Goal: Transaction & Acquisition: Subscribe to service/newsletter

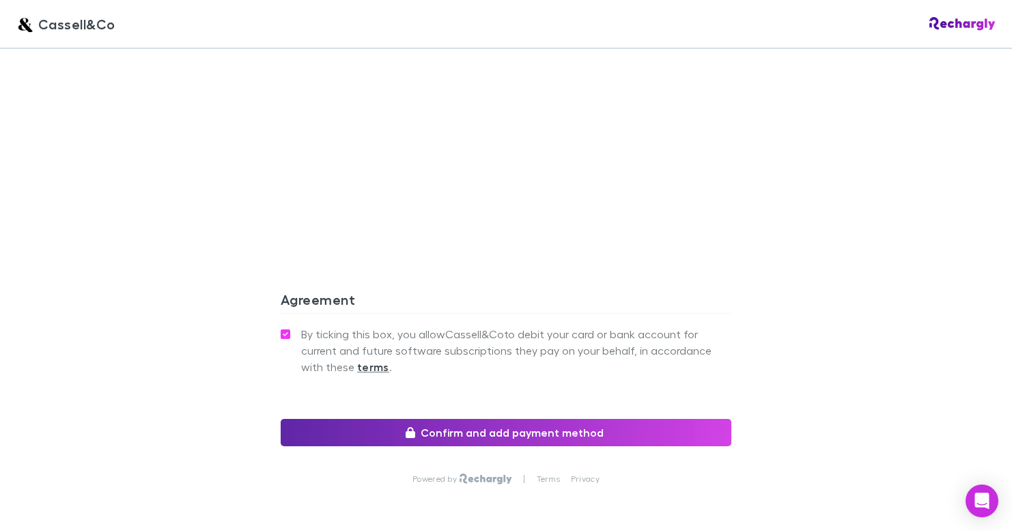
scroll to position [1372, 0]
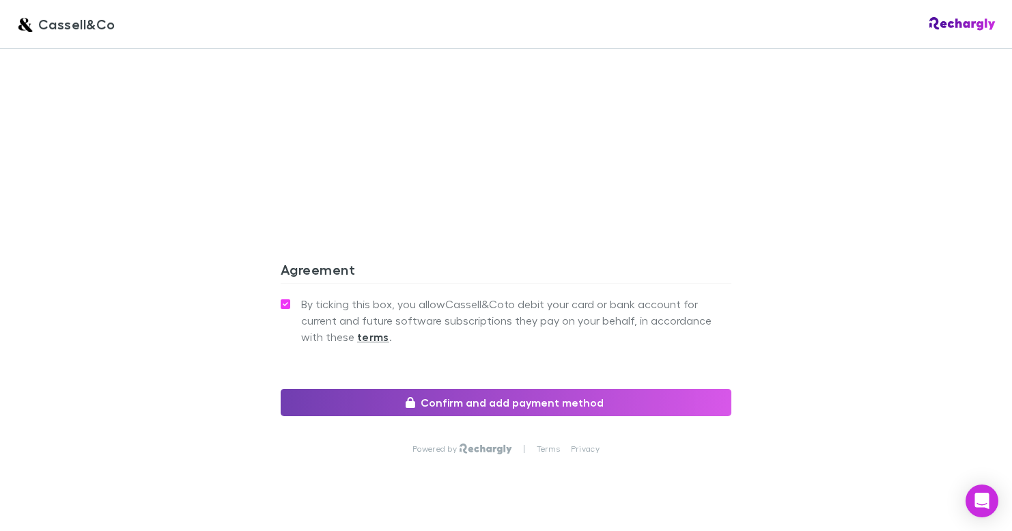
click at [533, 389] on button "Confirm and add payment method" at bounding box center [506, 402] width 451 height 27
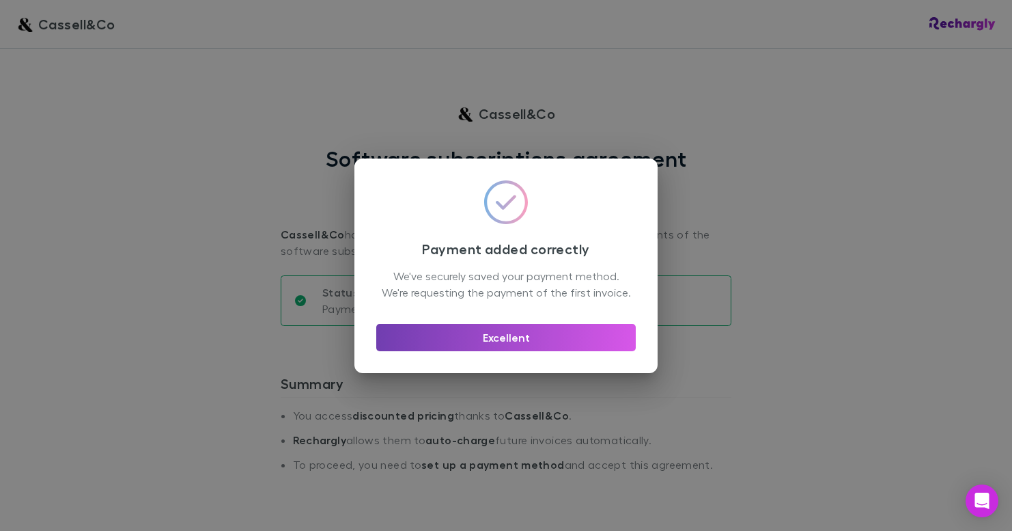
click at [477, 346] on button "Excellent" at bounding box center [506, 337] width 260 height 27
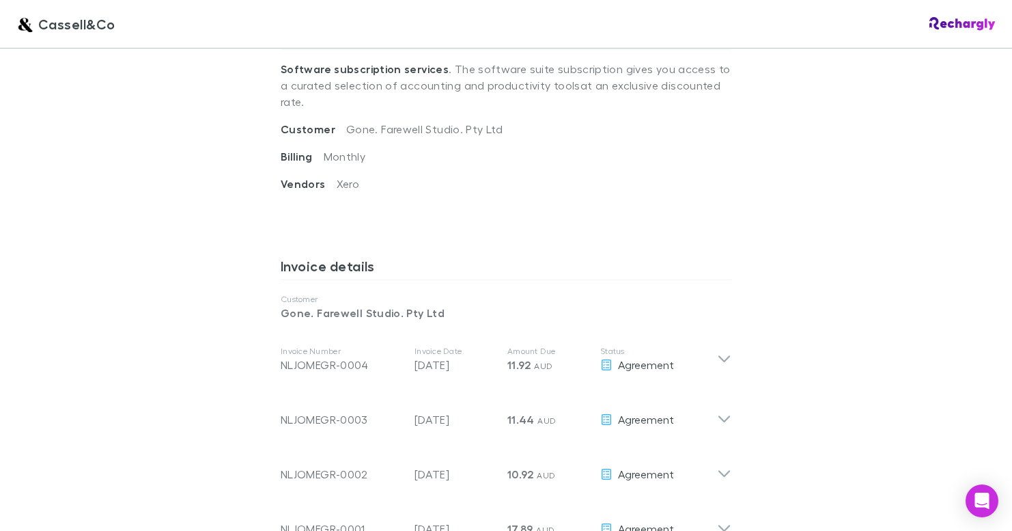
scroll to position [519, 0]
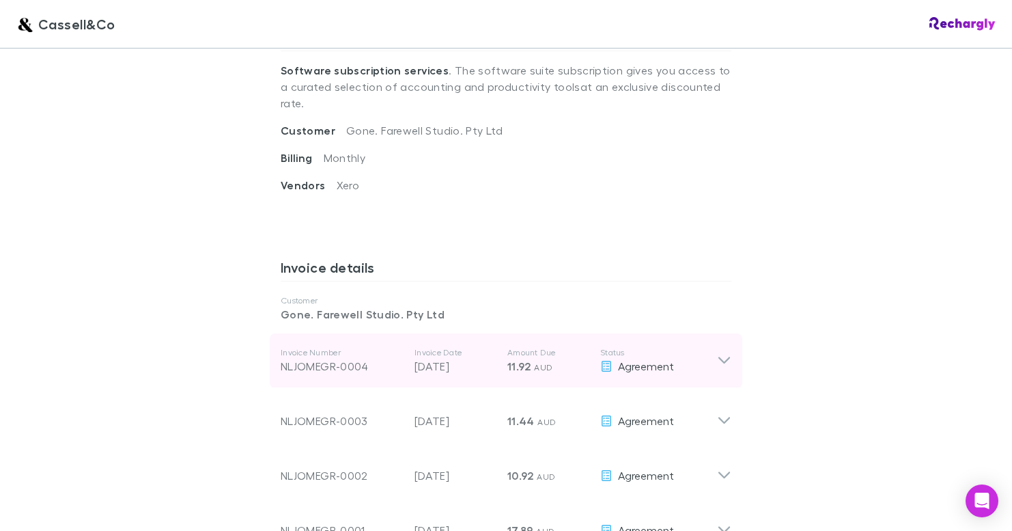
click at [720, 352] on icon at bounding box center [724, 360] width 14 height 16
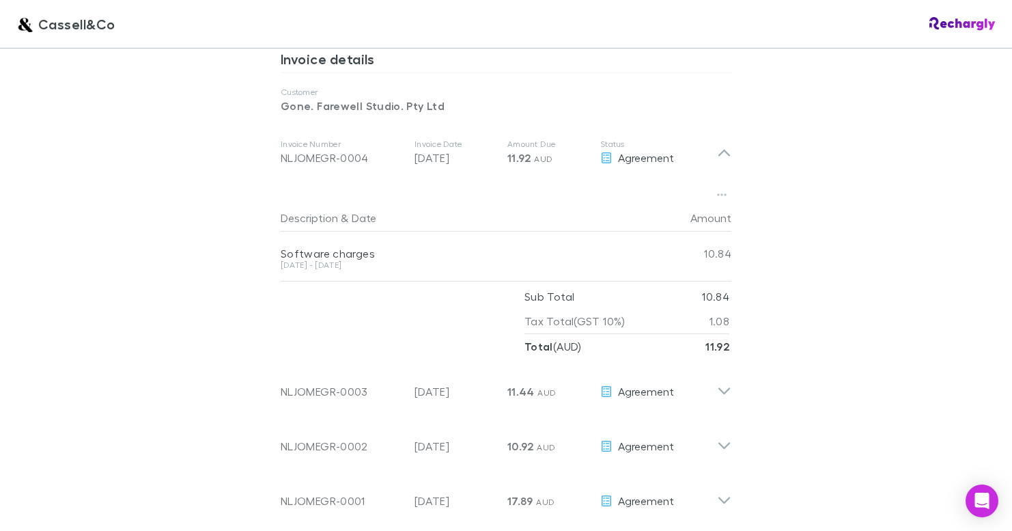
scroll to position [736, 0]
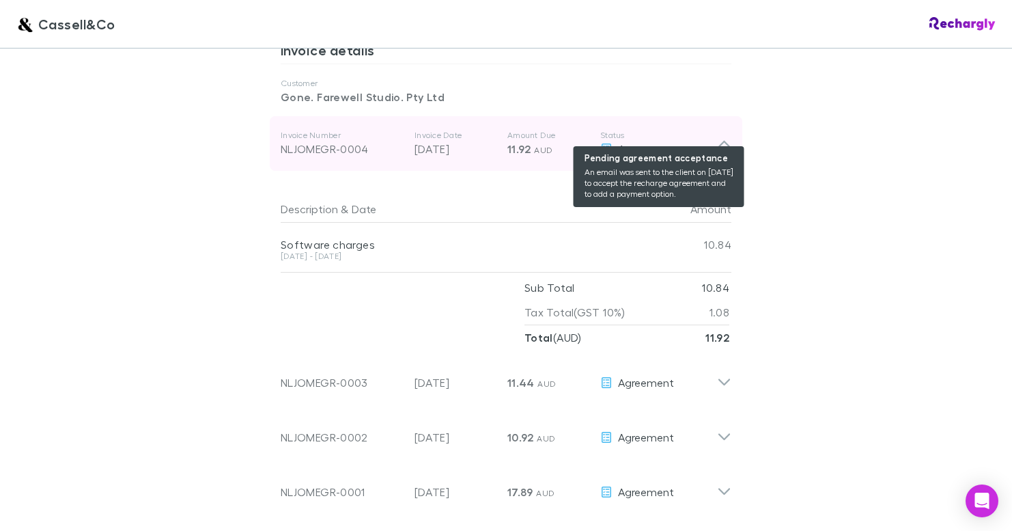
click at [626, 142] on span "Agreement" at bounding box center [646, 148] width 56 height 13
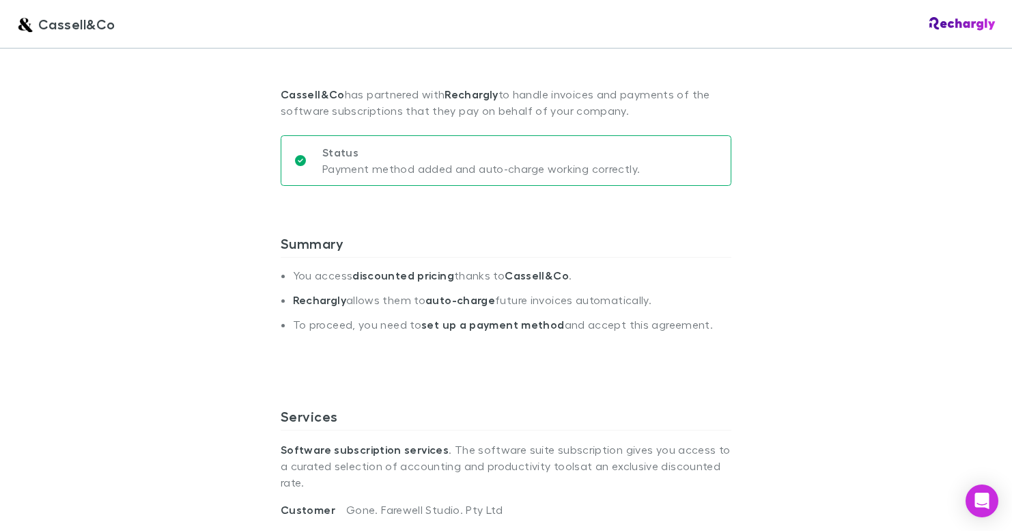
scroll to position [0, 0]
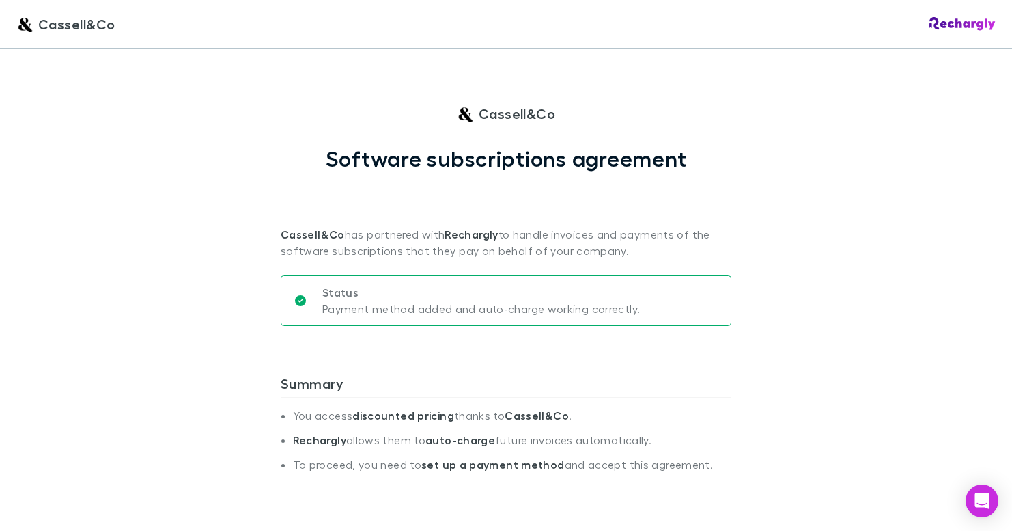
click at [46, 23] on span "Cassell&Co" at bounding box center [76, 24] width 77 height 20
click at [66, 25] on span "Cassell&Co" at bounding box center [76, 24] width 77 height 20
click at [10, 24] on div "Cassell&Co" at bounding box center [506, 24] width 1012 height 48
click at [42, 26] on span "Cassell&Co" at bounding box center [76, 24] width 77 height 20
click at [968, 20] on img at bounding box center [963, 24] width 66 height 14
